Goal: Navigation & Orientation: Find specific page/section

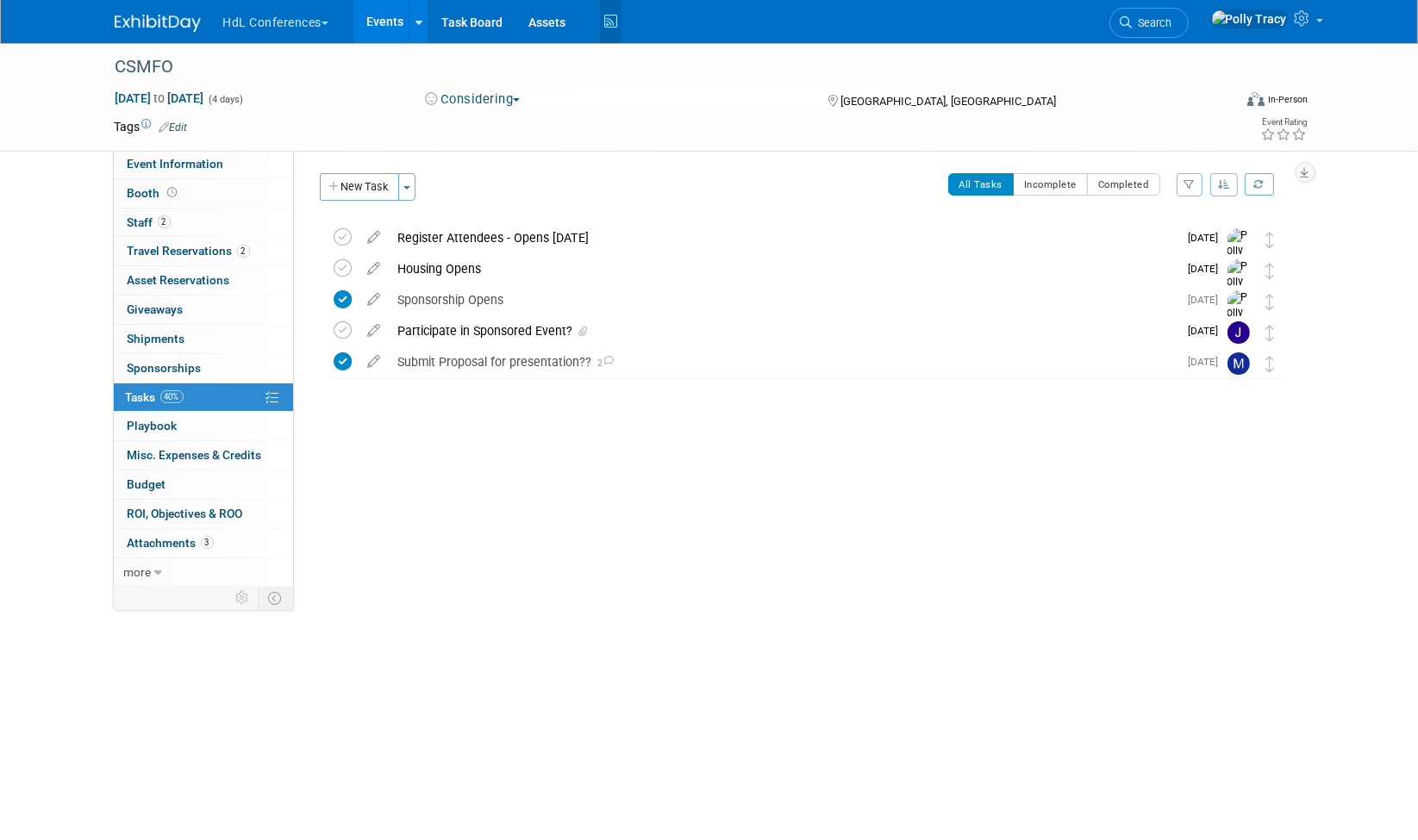
click at [610, 17] on icon at bounding box center [611, 23] width 22 height 27
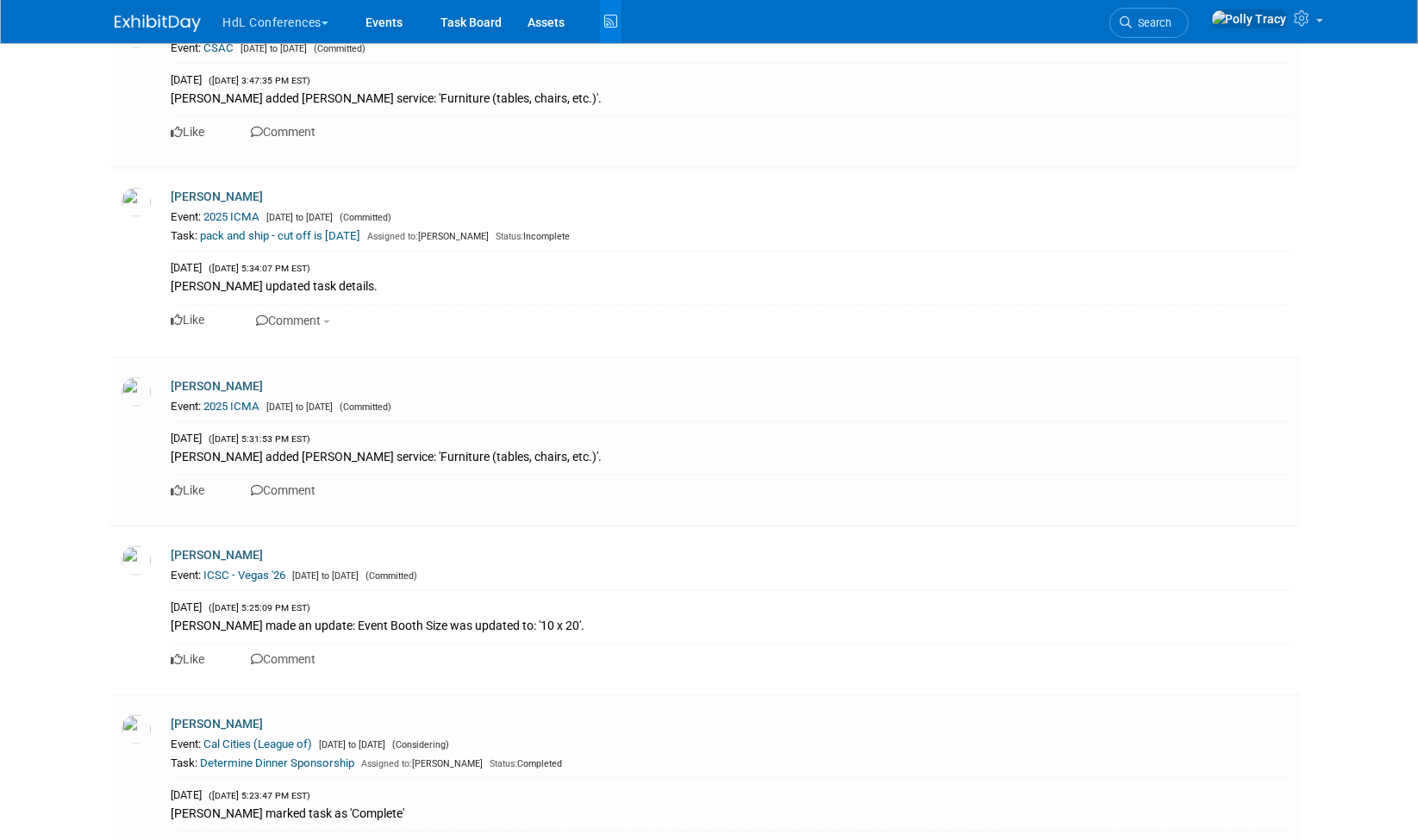
scroll to position [10695, 0]
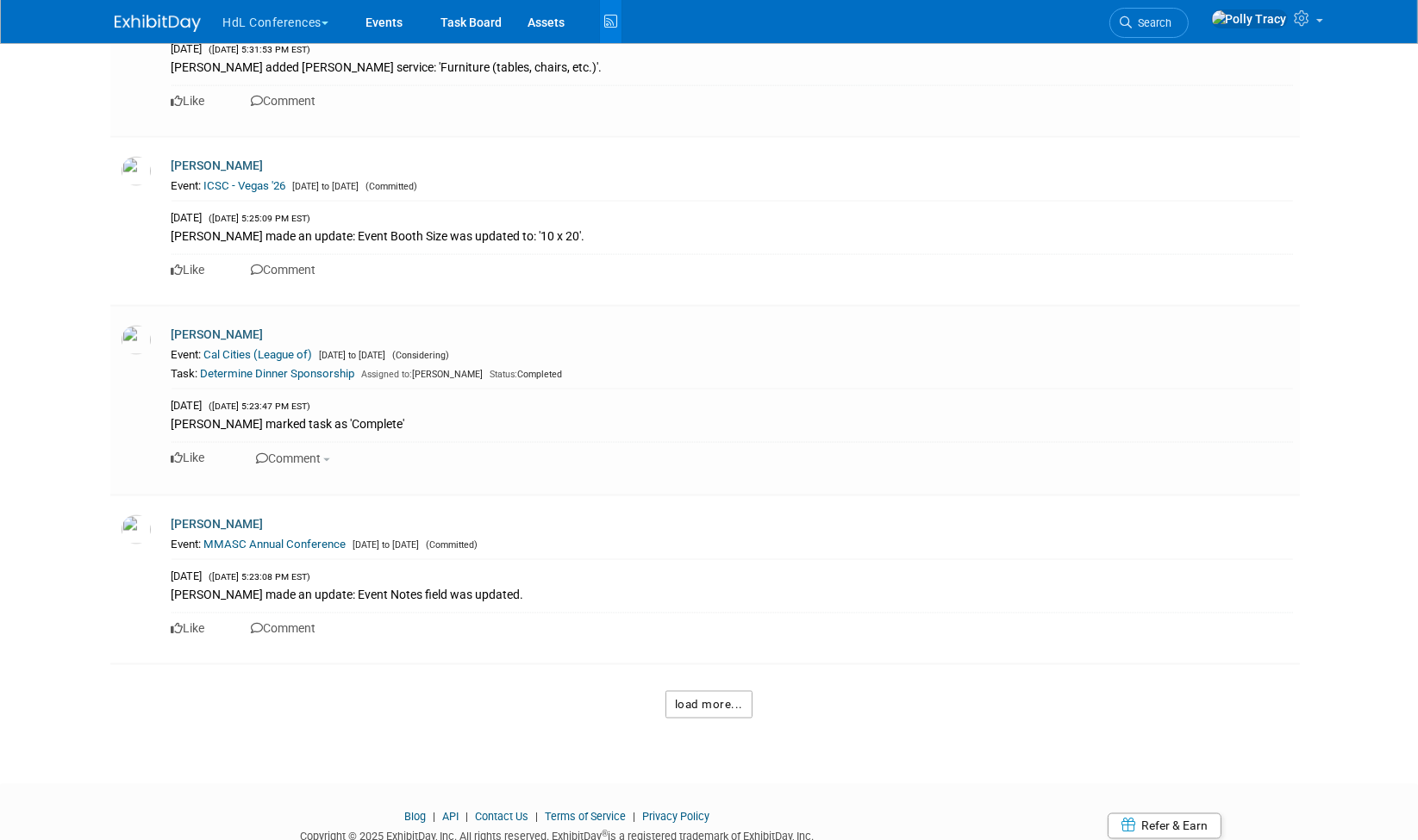
click at [706, 691] on button "load more..." at bounding box center [709, 705] width 87 height 28
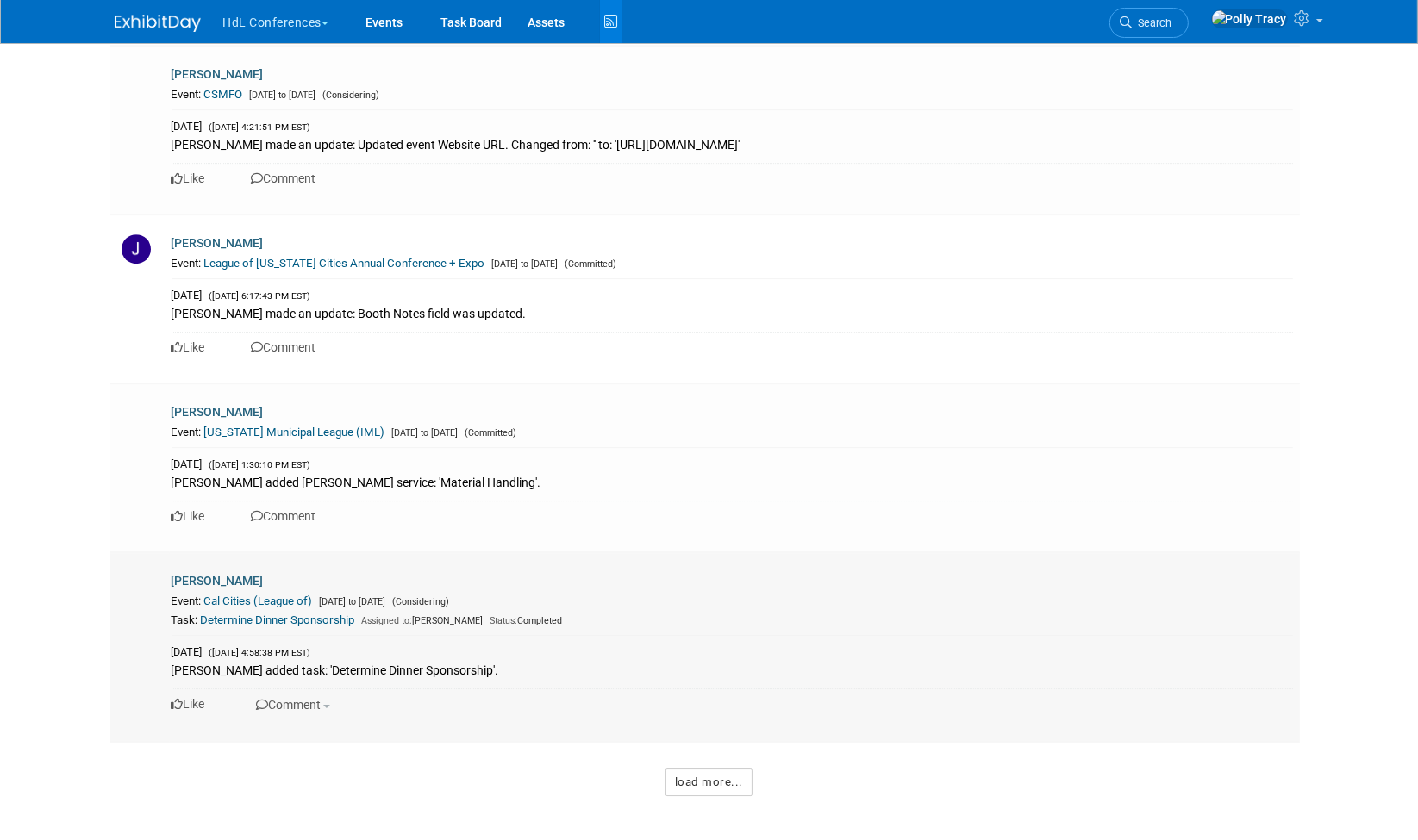
scroll to position [21652, 0]
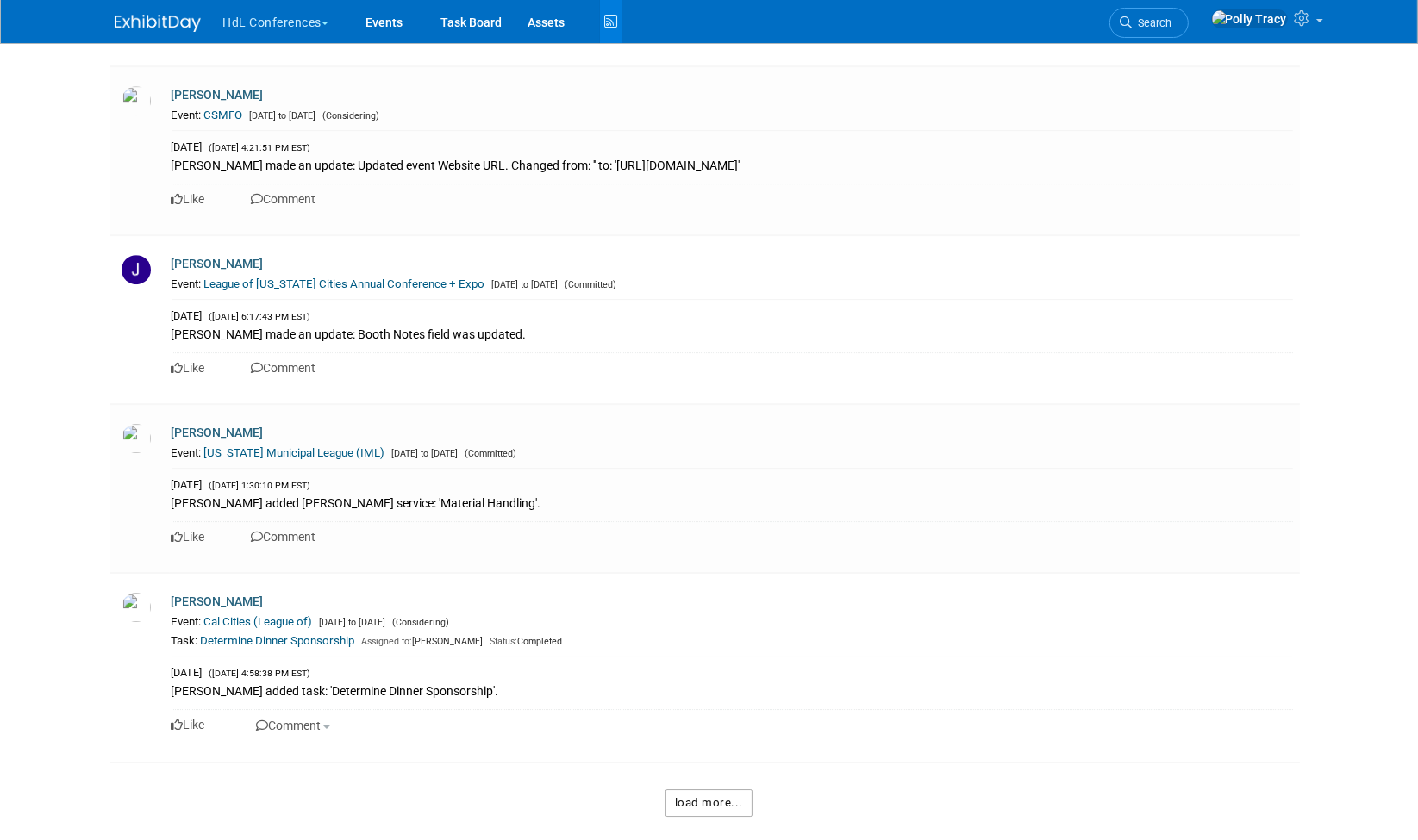
click at [709, 789] on button "load more..." at bounding box center [709, 803] width 87 height 28
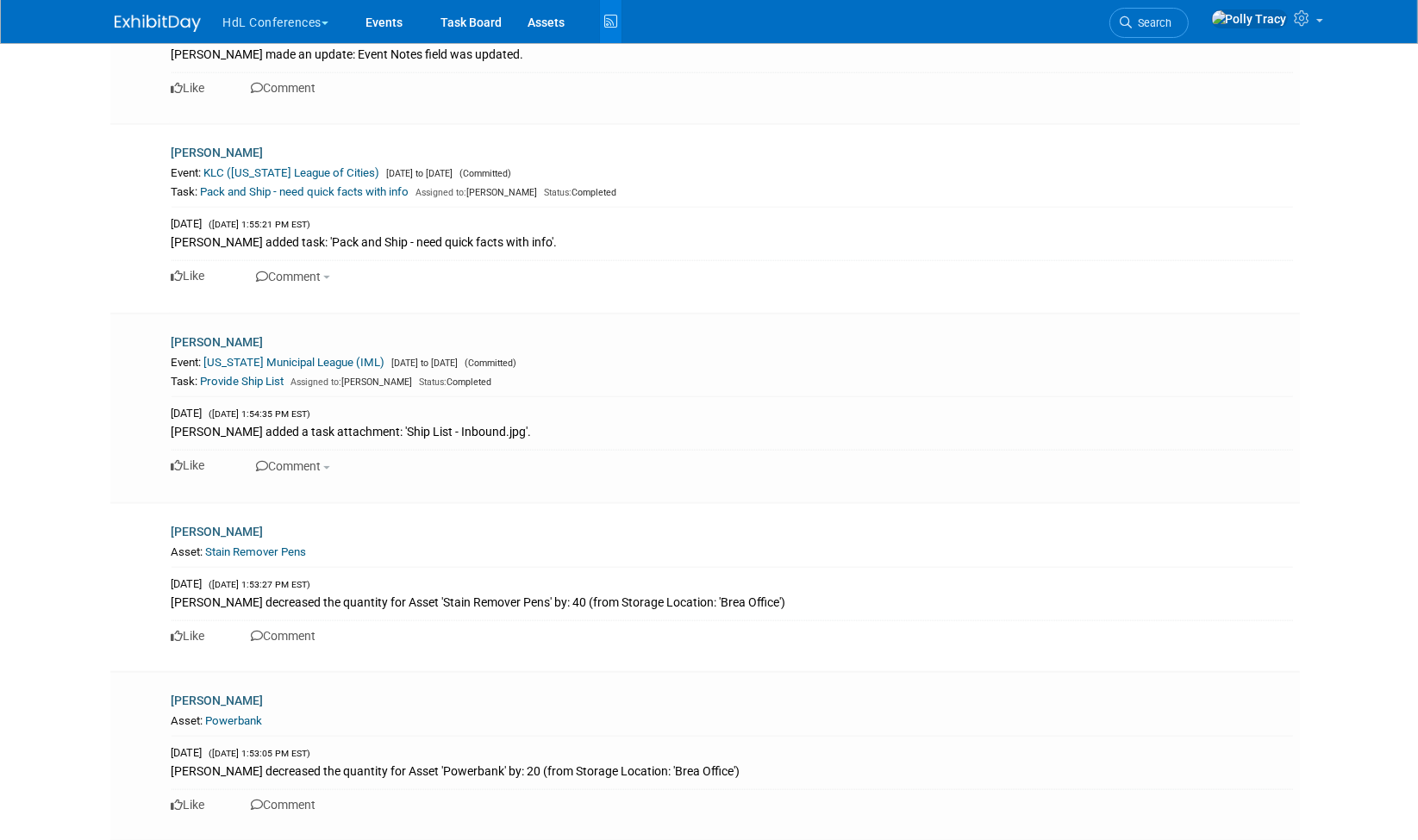
scroll to position [33138, 0]
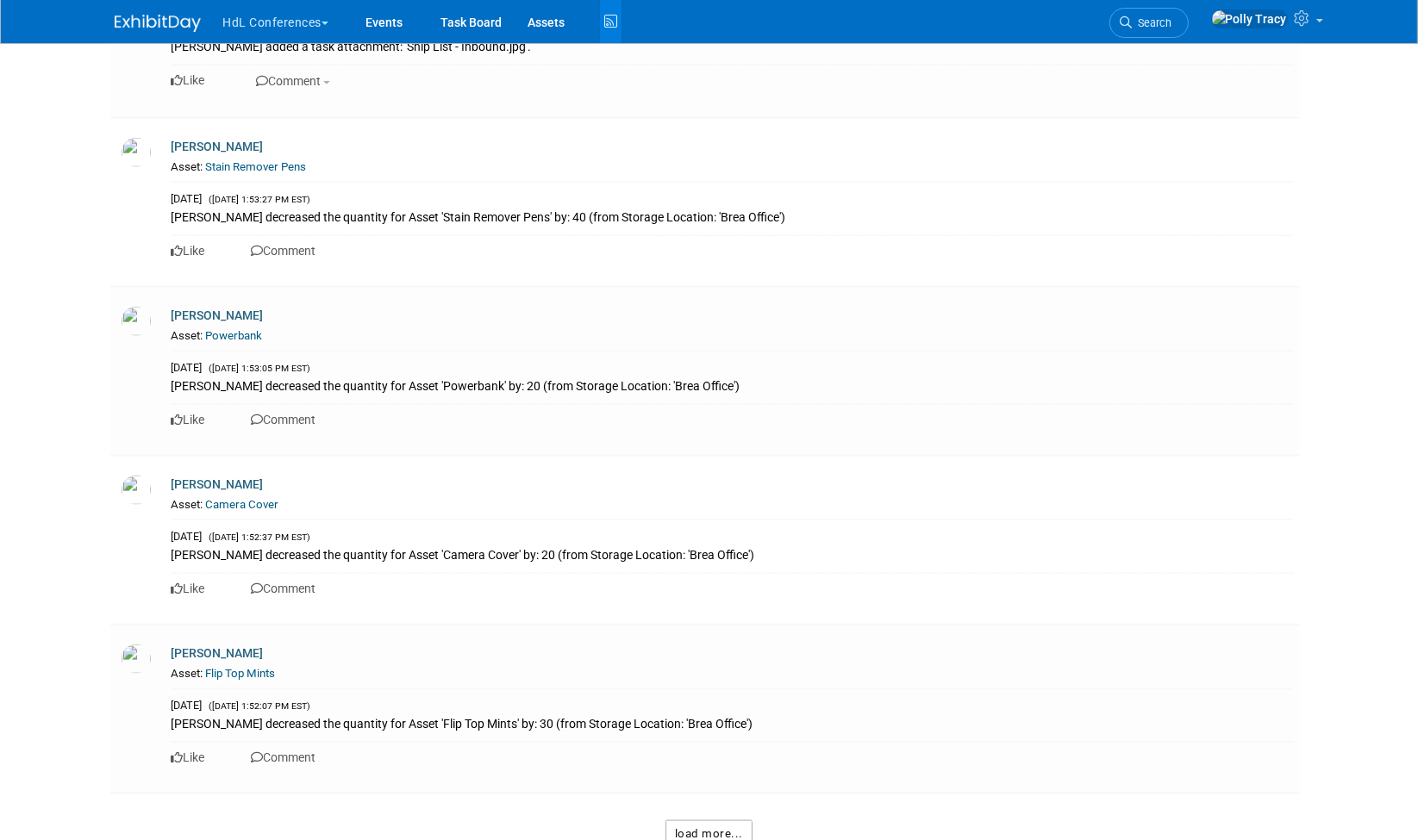
click at [691, 820] on button "load more..." at bounding box center [709, 834] width 87 height 28
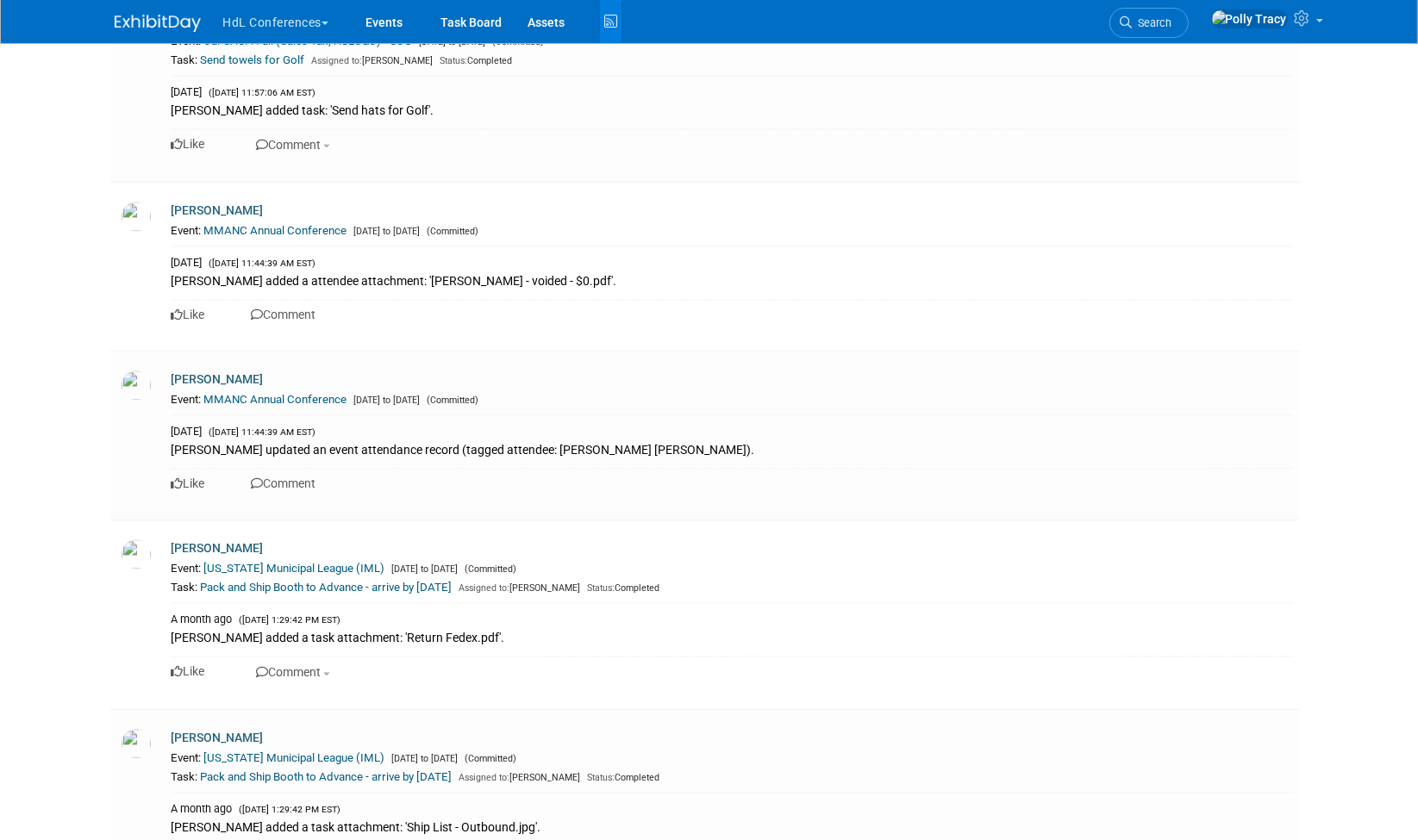
scroll to position [44294, 0]
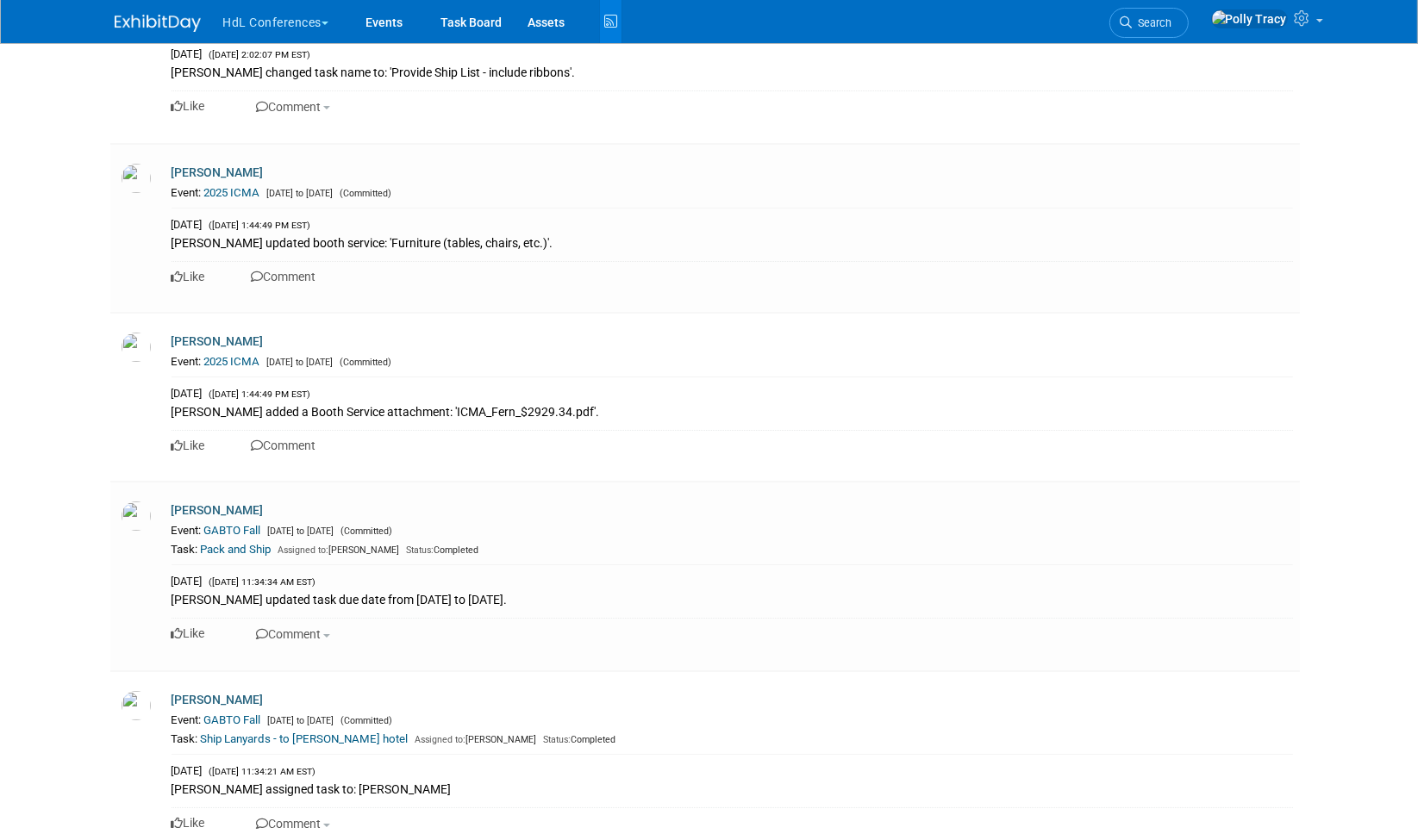
scroll to position [7265, 0]
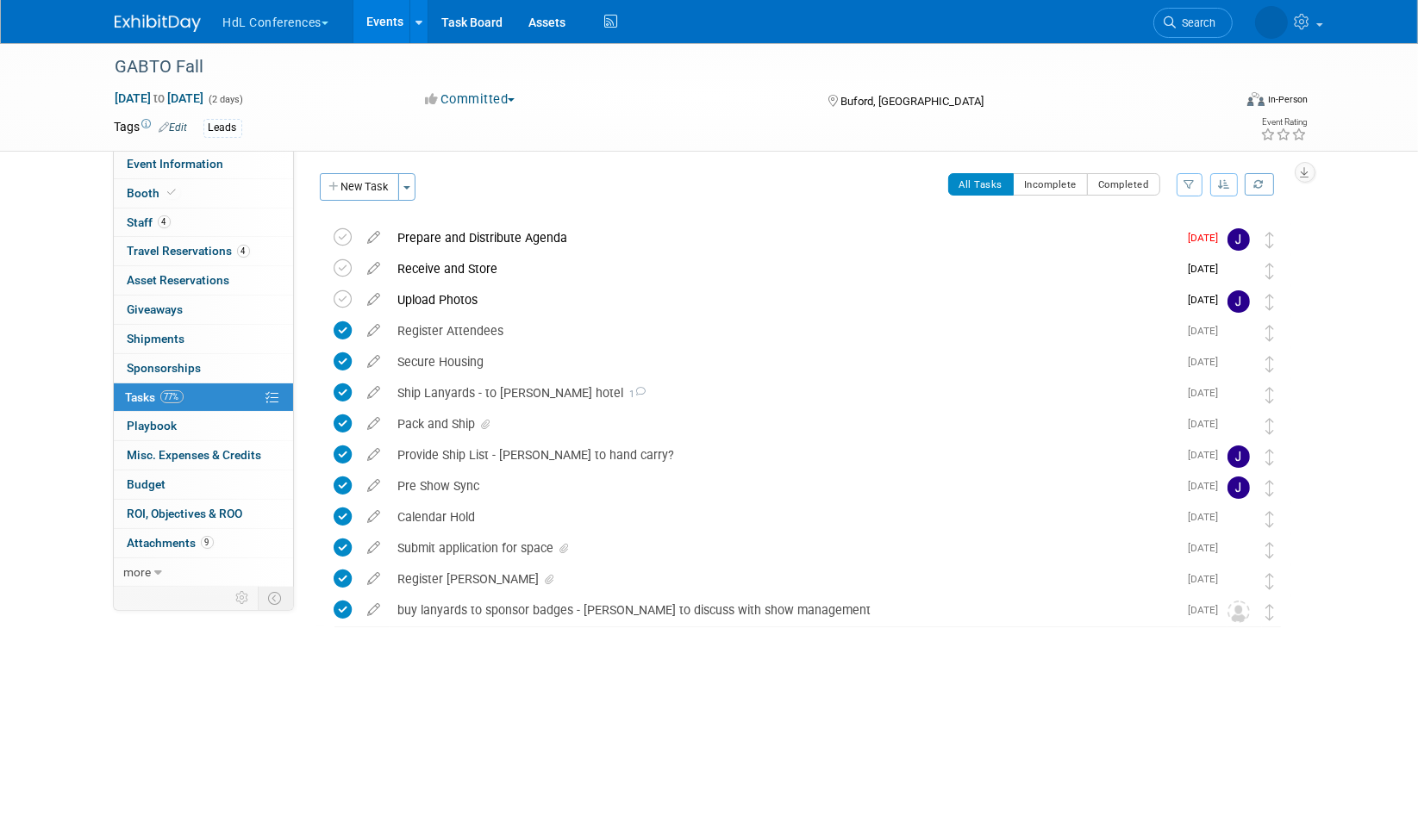
click at [264, 15] on button "HdL Conferences" at bounding box center [285, 19] width 129 height 38
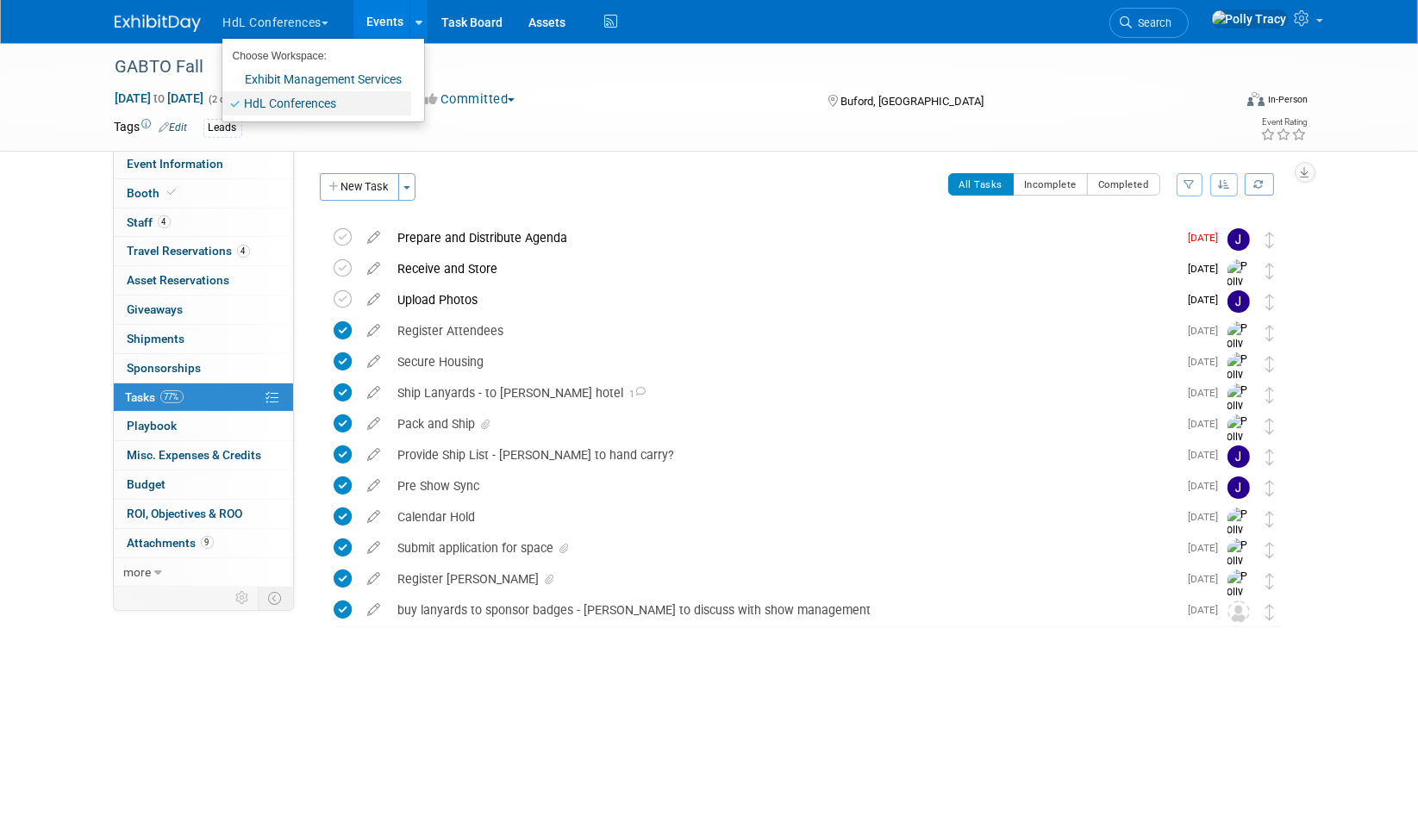
click at [271, 108] on link "HdL Conferences" at bounding box center [316, 103] width 189 height 24
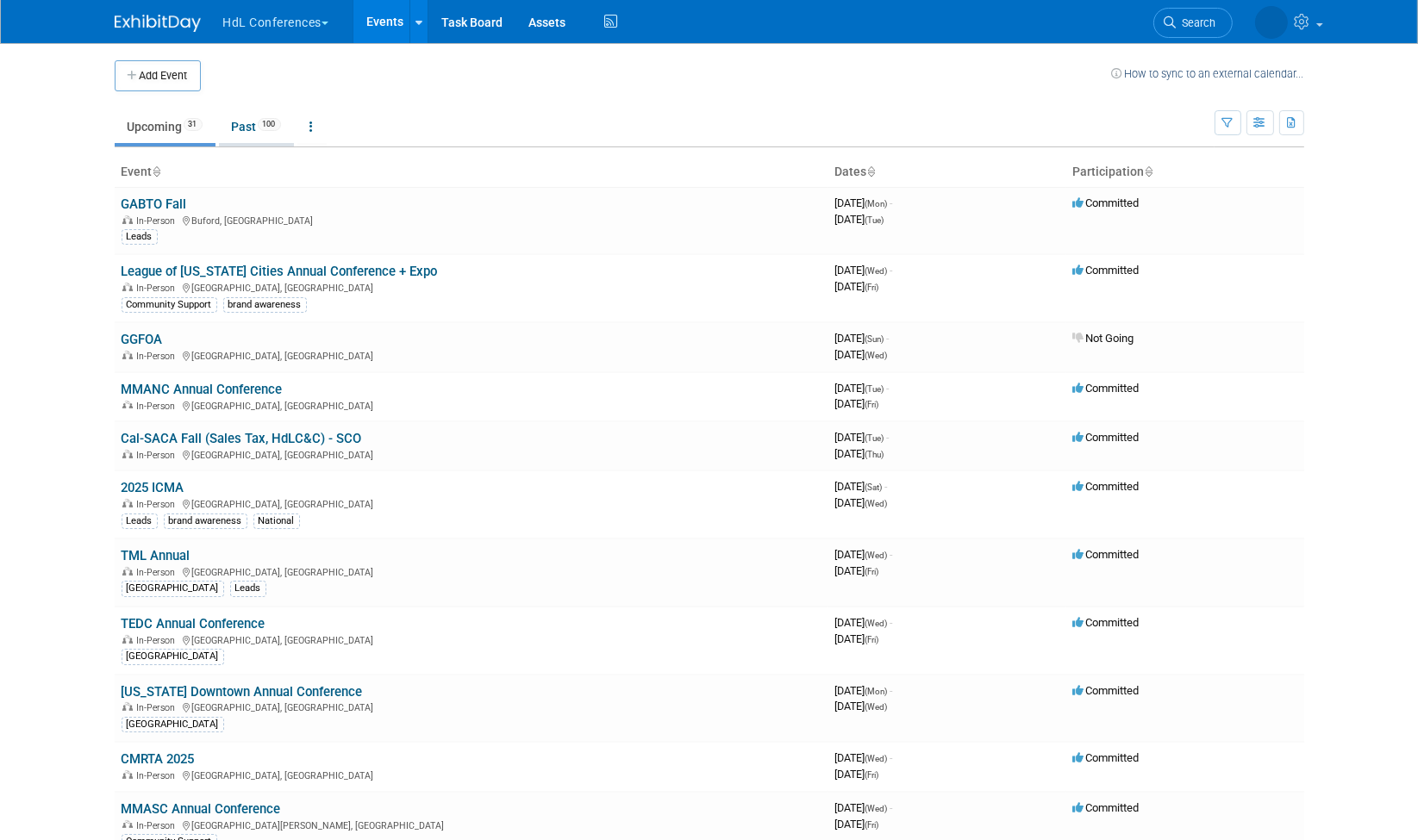
click at [243, 133] on link "Past 100" at bounding box center [256, 126] width 75 height 32
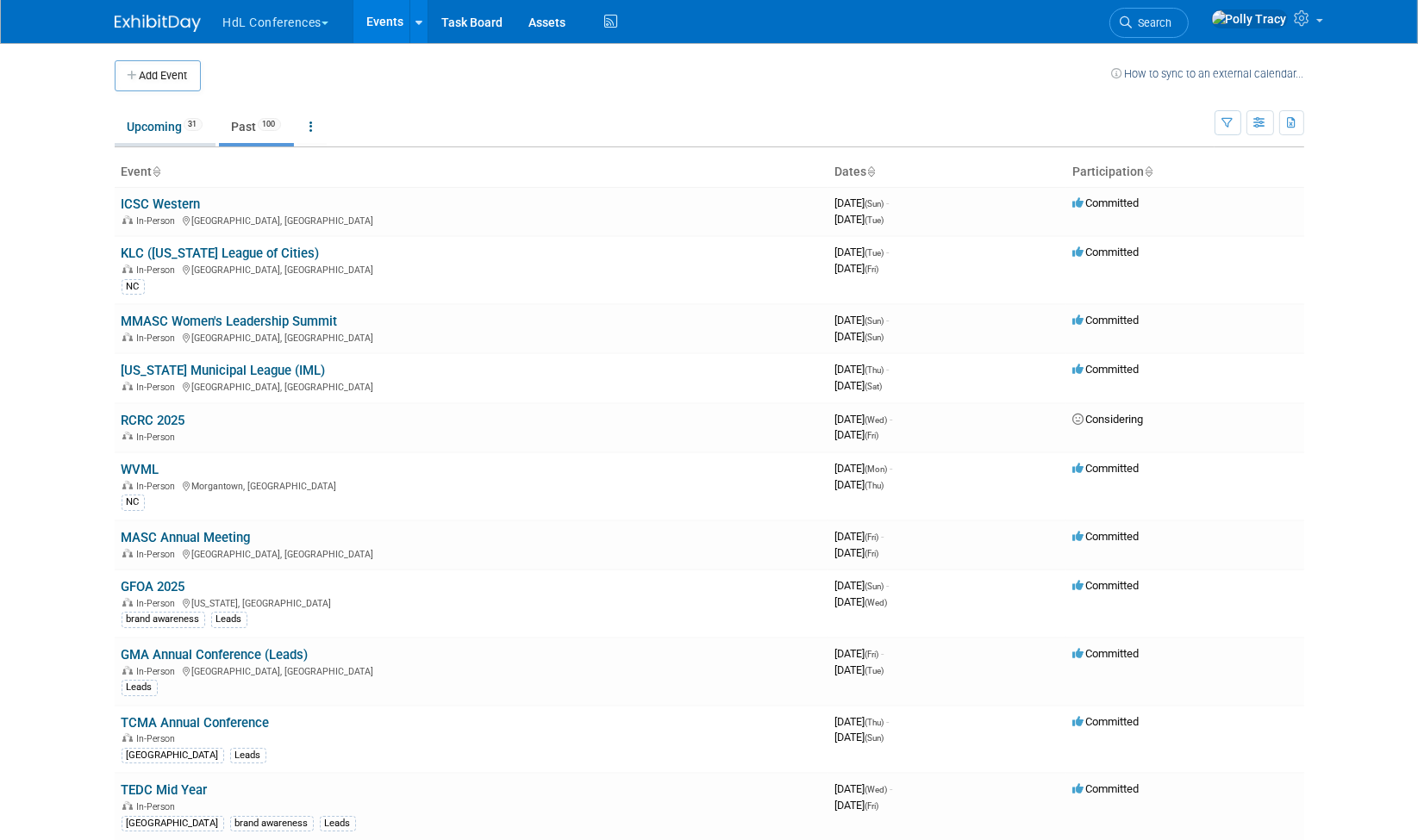
click at [145, 130] on link "Upcoming 31" at bounding box center [165, 126] width 101 height 32
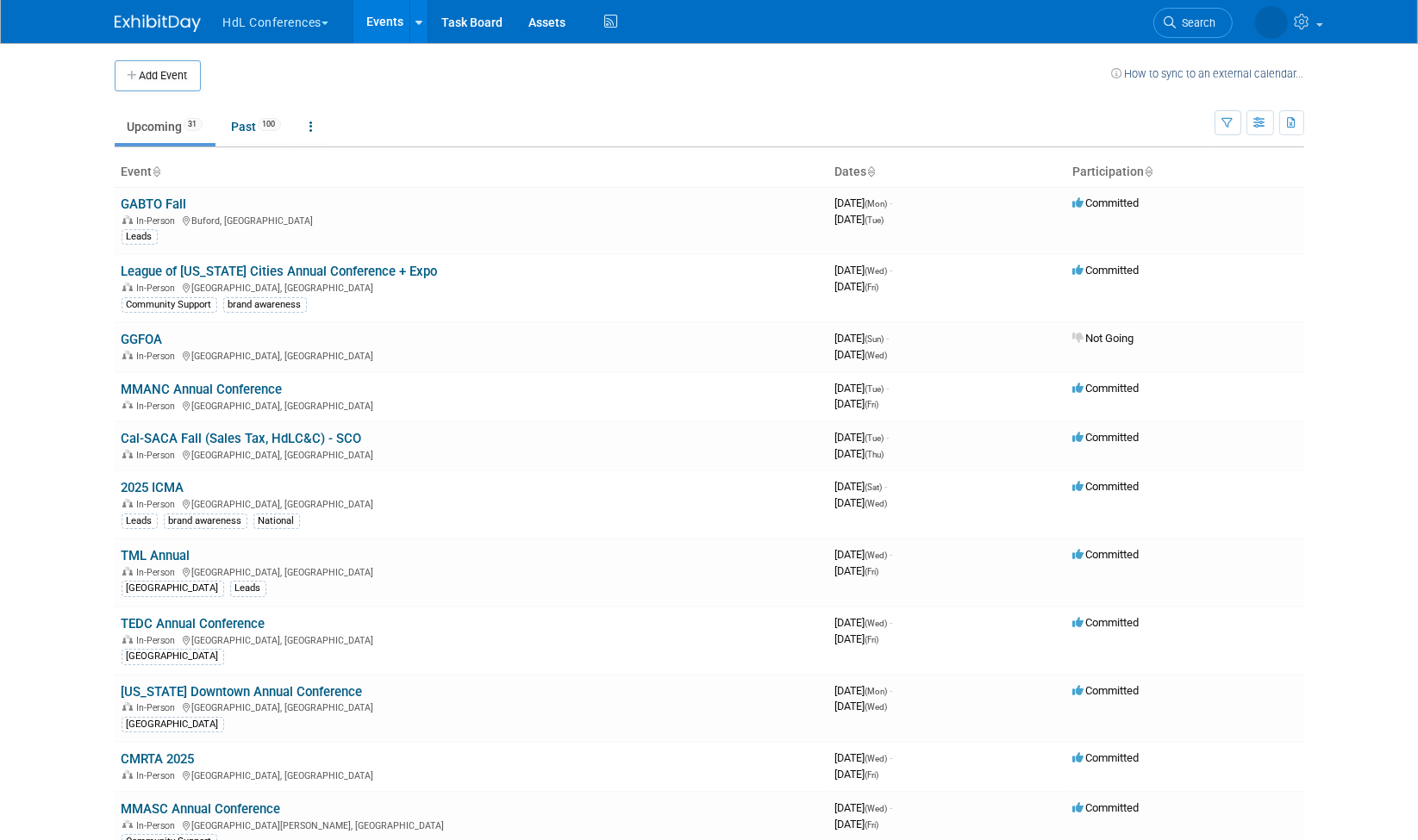
click at [154, 127] on link "Upcoming 31" at bounding box center [165, 126] width 101 height 32
